Goal: Check status

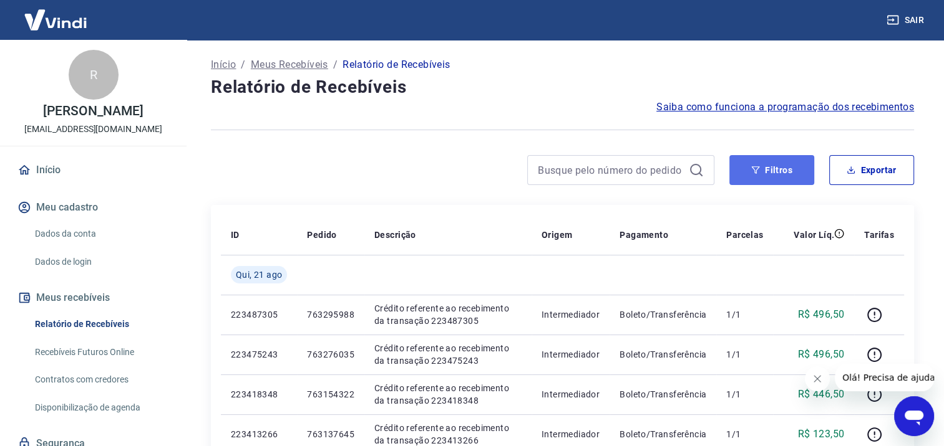
click at [771, 169] on button "Filtros" at bounding box center [771, 170] width 85 height 30
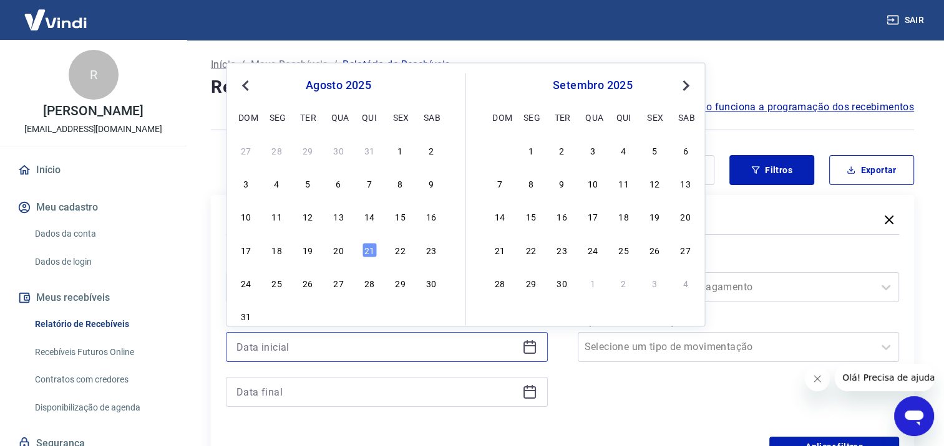
click at [314, 348] on input at bounding box center [376, 347] width 281 height 19
click at [344, 253] on div "20" at bounding box center [338, 250] width 15 height 15
type input "[DATE]"
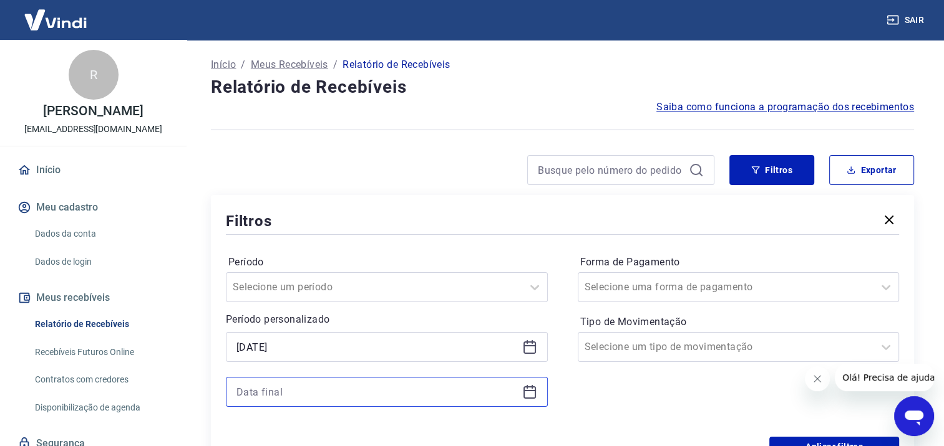
click at [347, 392] on input at bounding box center [376, 392] width 281 height 19
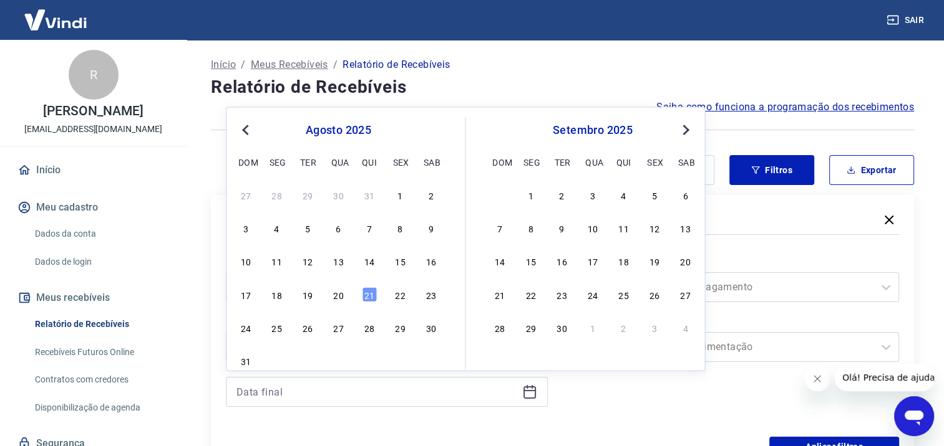
click at [337, 291] on div "20" at bounding box center [338, 294] width 15 height 15
type input "[DATE]"
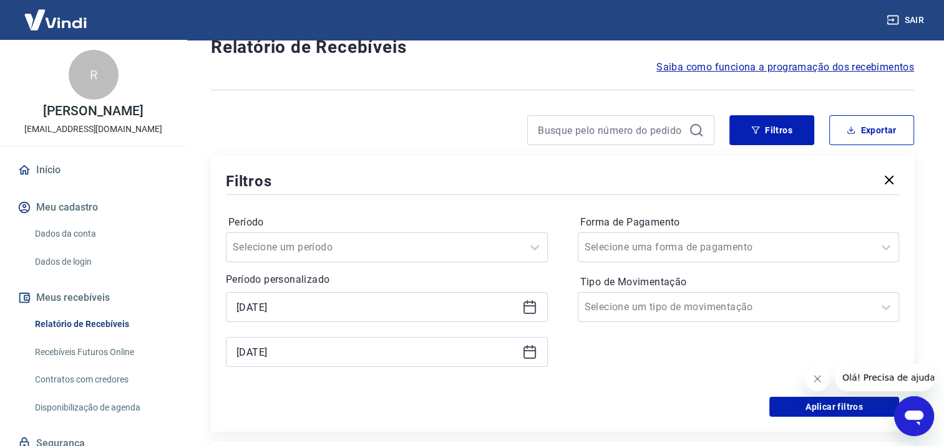
scroll to position [62, 0]
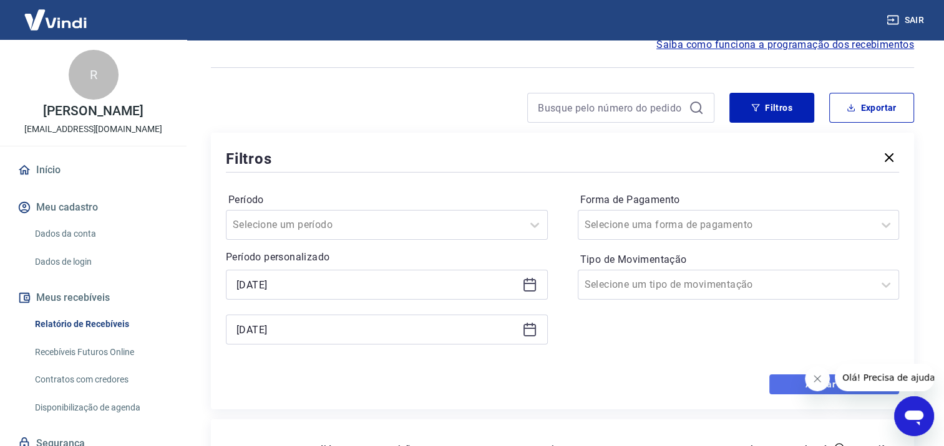
click at [781, 387] on button "Aplicar filtros" at bounding box center [834, 385] width 130 height 20
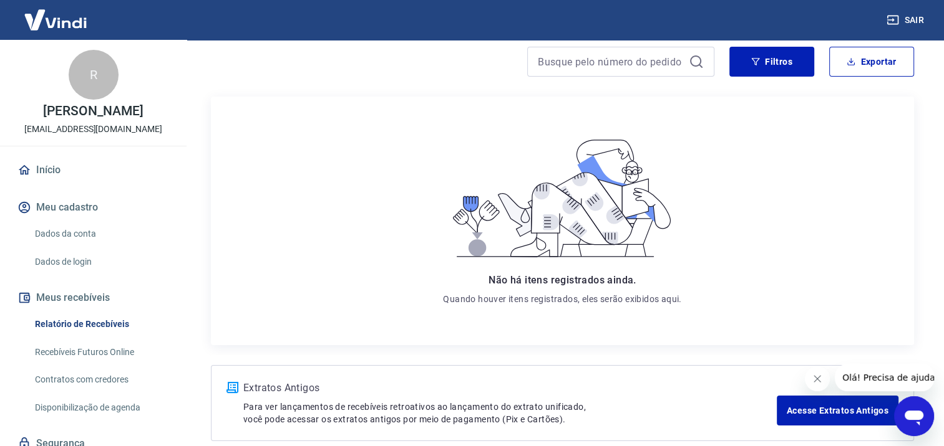
scroll to position [116, 0]
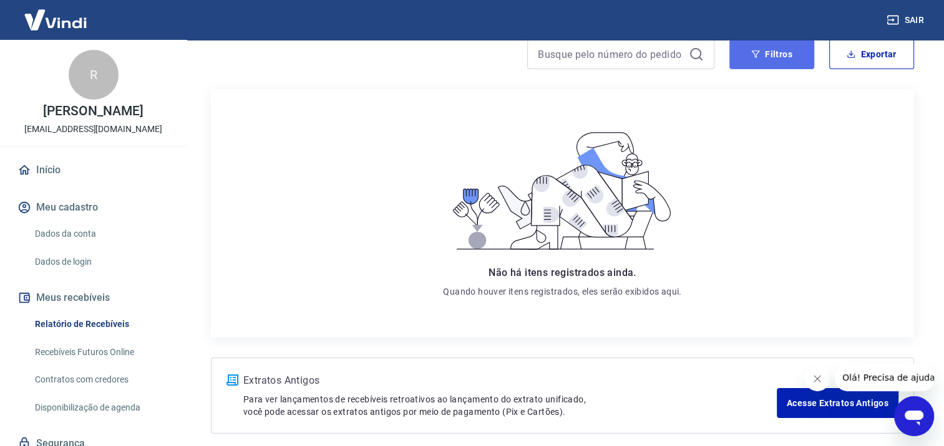
click at [760, 59] on button "Filtros" at bounding box center [771, 54] width 85 height 30
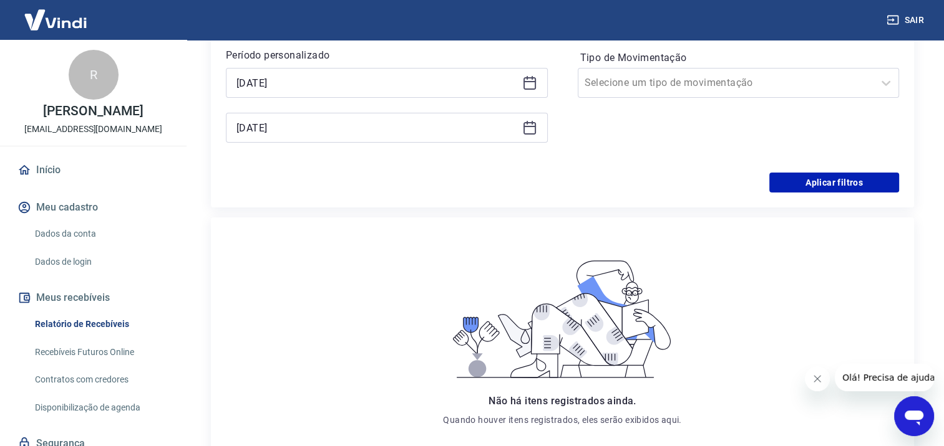
scroll to position [271, 0]
